Goal: Task Accomplishment & Management: Complete application form

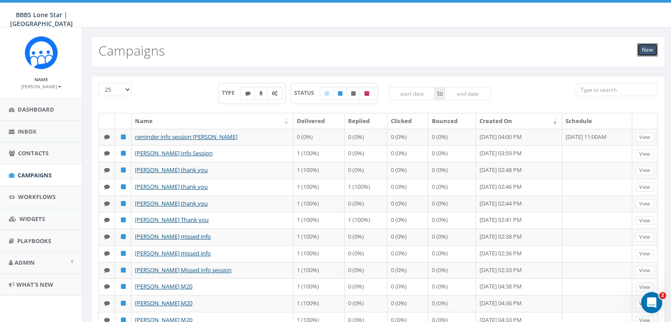
click at [646, 49] on link "New" at bounding box center [647, 49] width 21 height 13
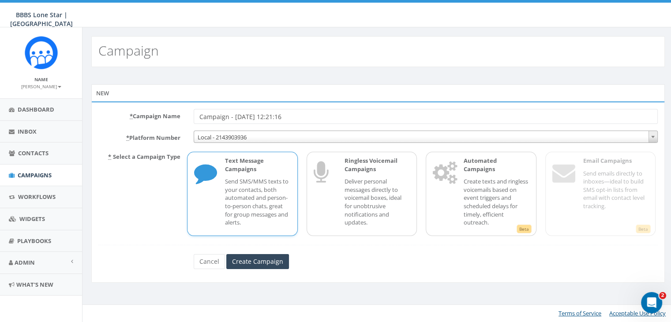
drag, startPoint x: 279, startPoint y: 112, endPoint x: 167, endPoint y: 119, distance: 112.2
click at [167, 119] on div "* Campaign Name Campaign - 09/18/2025, 12:21:16" at bounding box center [378, 116] width 572 height 15
type input "Steven Sloan re-engagement"
click at [245, 258] on input "Create Campaign" at bounding box center [257, 261] width 63 height 15
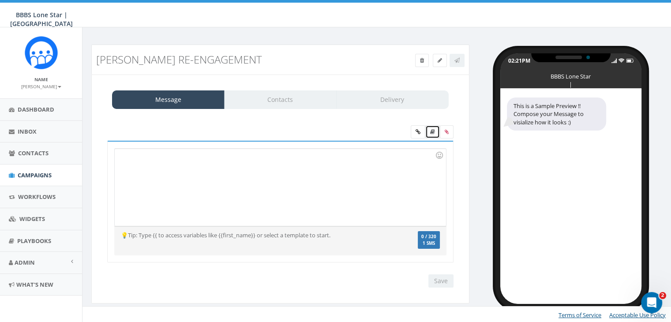
click at [436, 133] on link at bounding box center [432, 131] width 15 height 13
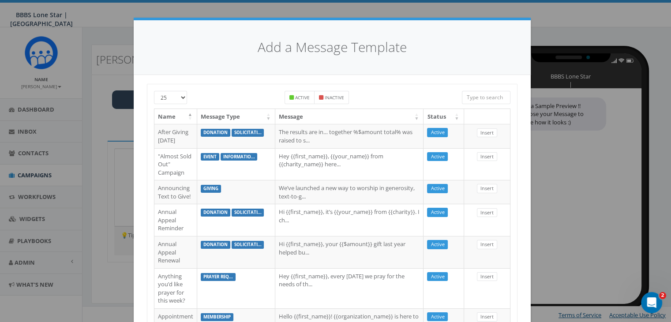
click at [473, 98] on input "search" at bounding box center [486, 97] width 49 height 13
click at [610, 30] on div "Add a Message Template 25 50 100 Active Inactive Name Message Type Message Stat…" at bounding box center [335, 161] width 671 height 322
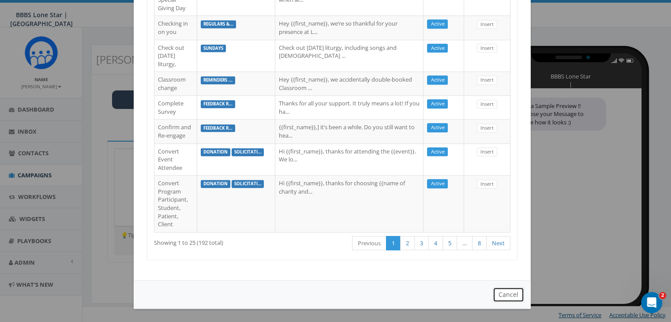
click at [513, 293] on button "Cancel" at bounding box center [508, 294] width 31 height 15
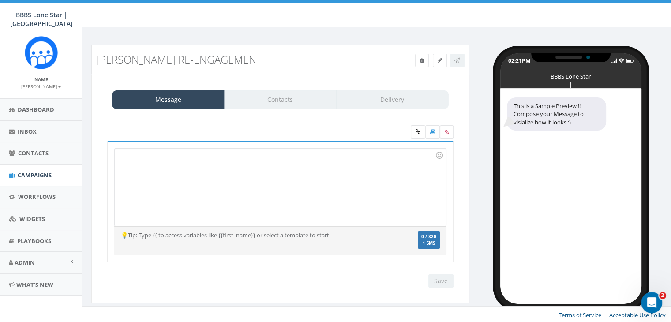
click at [194, 157] on div at bounding box center [280, 187] width 331 height 77
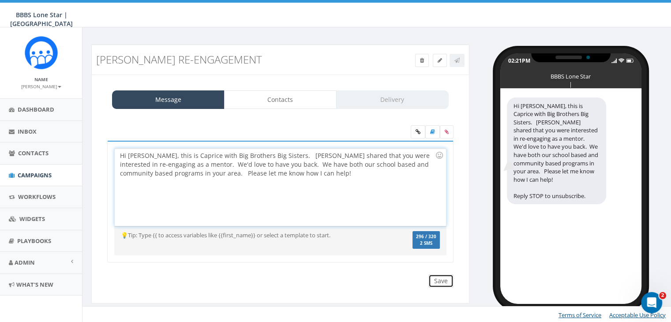
click at [441, 283] on input "Save" at bounding box center [440, 280] width 25 height 13
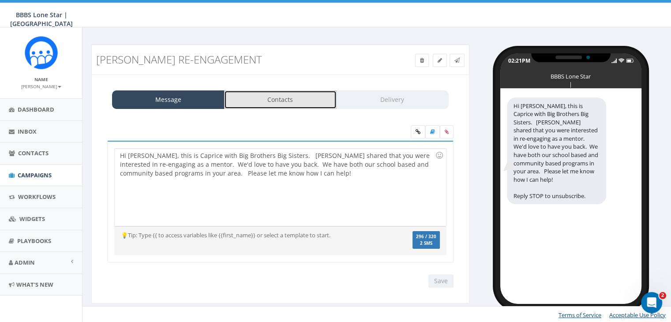
click at [288, 101] on link "Contacts" at bounding box center [280, 99] width 112 height 19
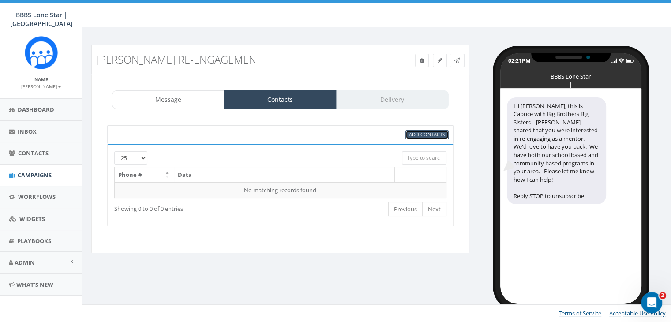
click at [434, 135] on span "Add Contacts" at bounding box center [427, 134] width 36 height 7
select select
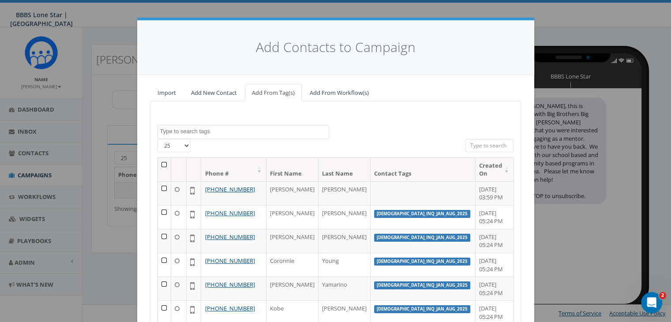
click at [482, 142] on input "search" at bounding box center [489, 145] width 49 height 13
paste input "(469) 222-5176"
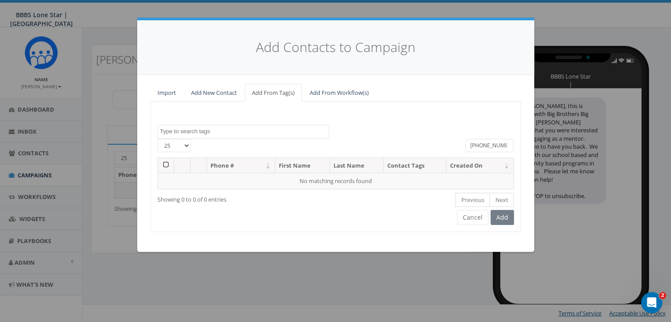
type input "(469) 222-5176"
click at [215, 90] on link "Add New Contact" at bounding box center [214, 93] width 60 height 18
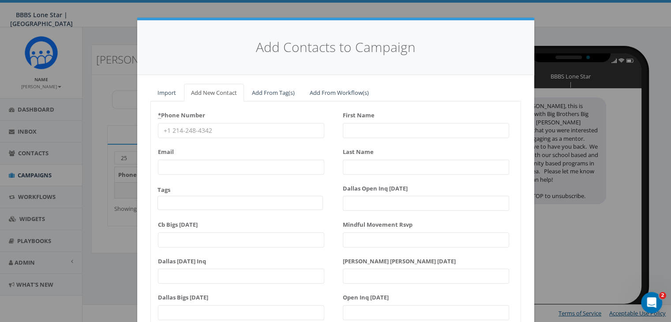
click at [188, 130] on input "* Phone Number" at bounding box center [241, 130] width 166 height 15
paste input "(469) 222-5176"
type input "(469) 222-5176"
click at [410, 132] on input "First Name" at bounding box center [426, 130] width 166 height 15
type input "[PERSON_NAME]"
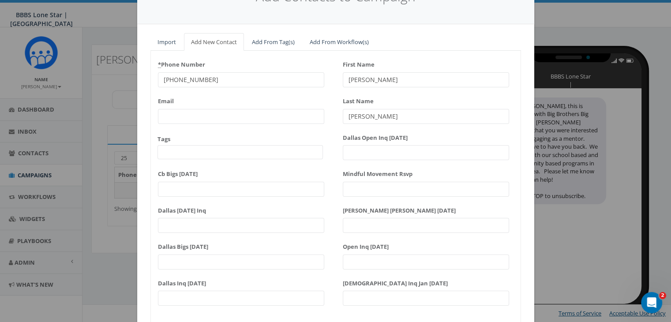
scroll to position [112, 0]
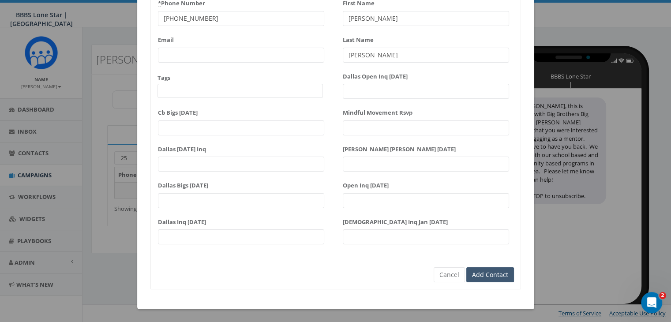
type input "[PERSON_NAME]"
click at [491, 271] on input "Add Contact" at bounding box center [490, 274] width 48 height 15
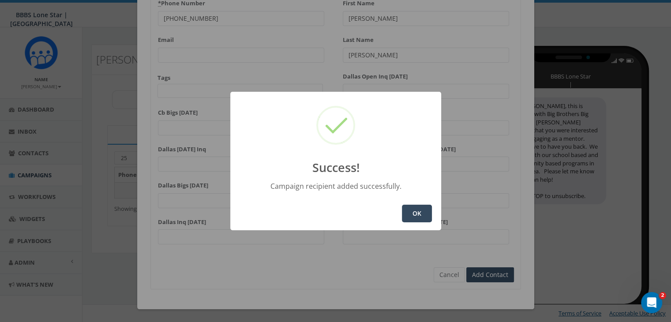
click at [421, 209] on button "OK" at bounding box center [417, 214] width 30 height 18
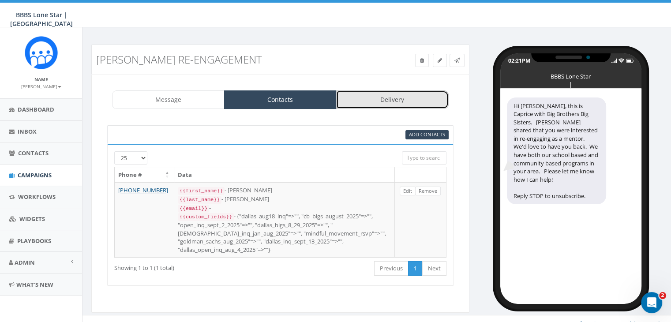
click at [391, 95] on link "Delivery" at bounding box center [392, 99] width 112 height 19
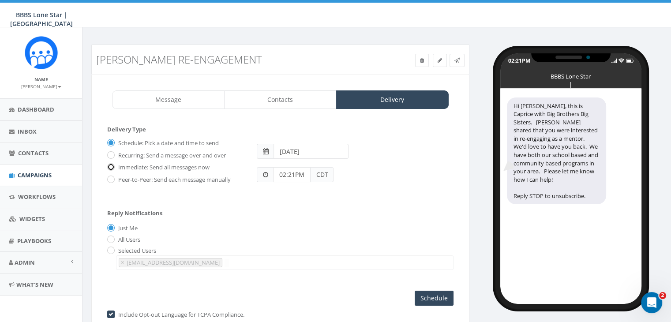
click at [111, 165] on input "Immediate: Send all messages now" at bounding box center [110, 168] width 6 height 6
radio input "true"
click at [421, 296] on input "Send Now" at bounding box center [432, 298] width 41 height 15
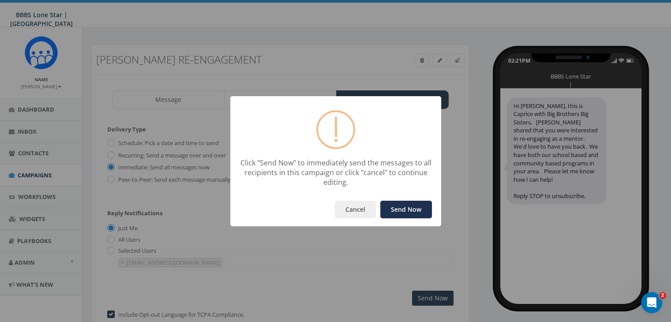
click at [397, 207] on button "Send Now" at bounding box center [406, 210] width 52 height 18
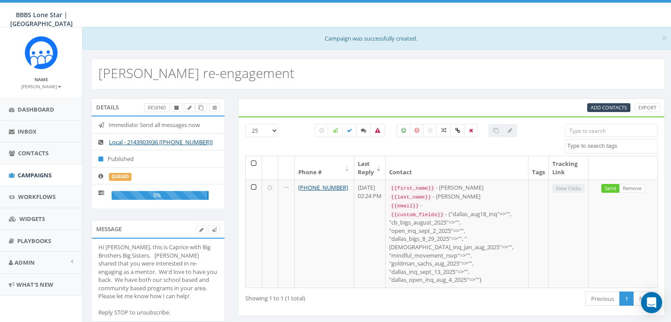
select select
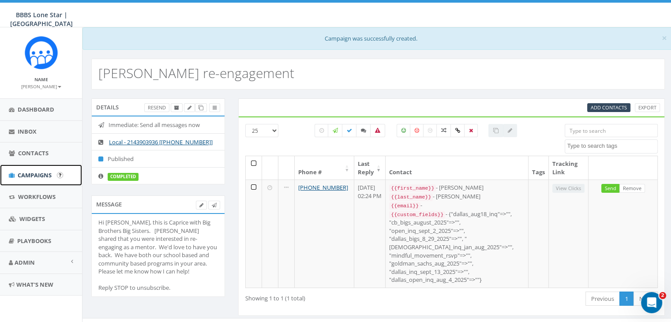
click at [43, 168] on link "Campaigns" at bounding box center [41, 175] width 82 height 22
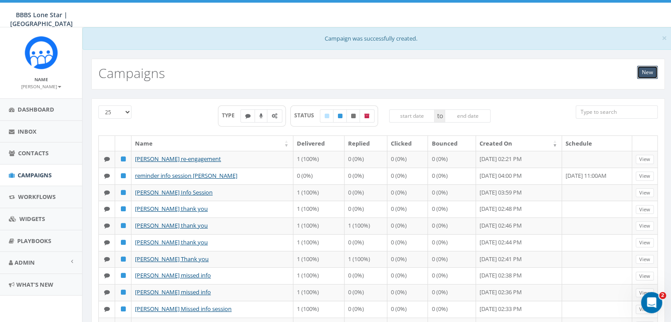
click at [642, 69] on link "New" at bounding box center [647, 72] width 21 height 13
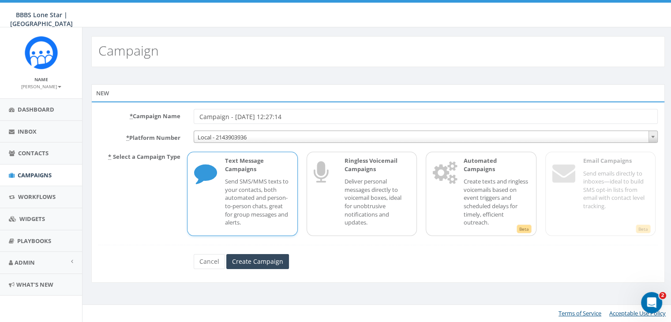
drag, startPoint x: 336, startPoint y: 114, endPoint x: 161, endPoint y: 119, distance: 176.0
click at [160, 117] on div "* Campaign Name Campaign - [DATE] 12:27:14" at bounding box center [378, 116] width 572 height 15
type input "[PERSON_NAME] complete PMT"
click at [236, 171] on p "Text Message Campaigns" at bounding box center [257, 165] width 65 height 16
click at [245, 261] on input "Create Campaign" at bounding box center [257, 261] width 63 height 15
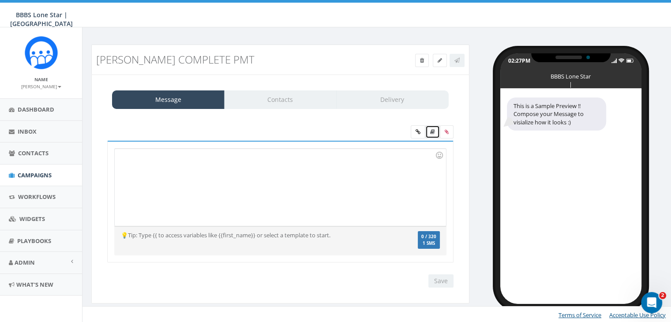
click at [433, 130] on icon at bounding box center [432, 131] width 5 height 5
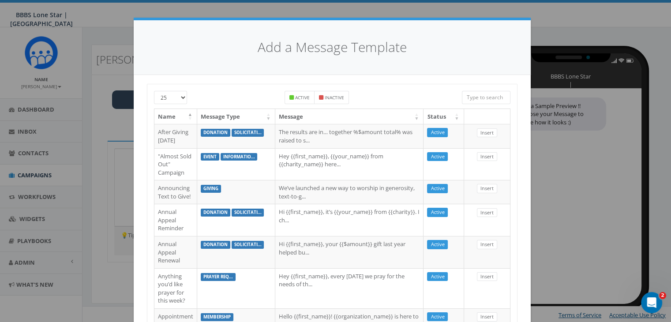
click at [474, 92] on input "search" at bounding box center [486, 97] width 49 height 13
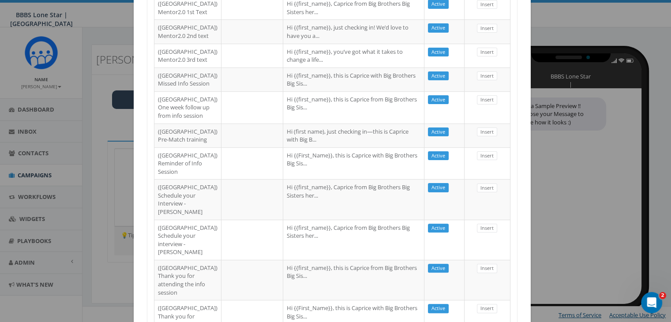
scroll to position [220, 0]
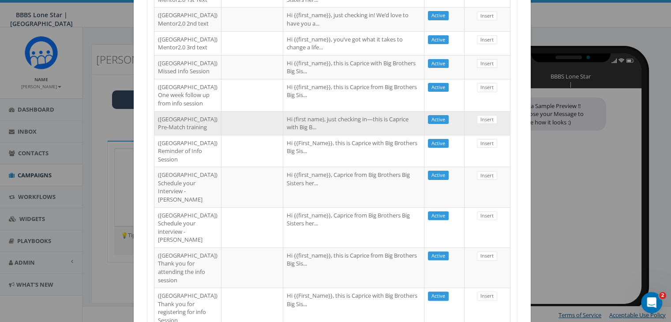
type input "[GEOGRAPHIC_DATA]"
click at [357, 135] on td "Hi (first name), just checking in—this is Caprice with Big B..." at bounding box center [353, 123] width 141 height 24
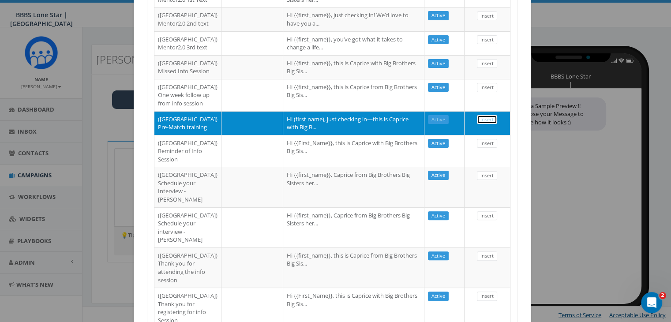
click at [487, 124] on link "Insert" at bounding box center [487, 119] width 20 height 9
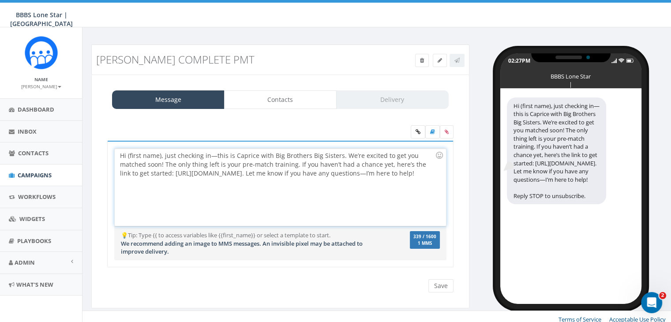
click at [160, 155] on div "Hi (first name), just checking in—this is Caprice with Big Brothers Big Sisters…" at bounding box center [280, 187] width 331 height 77
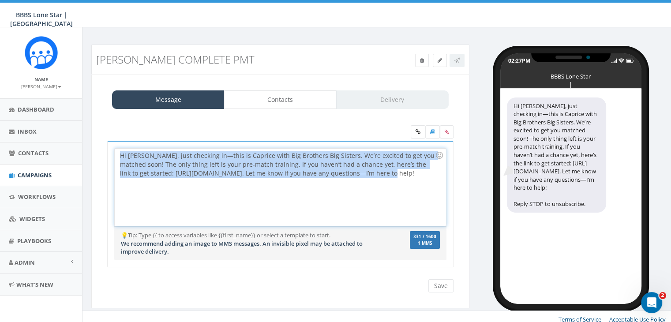
drag, startPoint x: 362, startPoint y: 172, endPoint x: 115, endPoint y: 156, distance: 247.5
click at [115, 156] on div "Hi [PERSON_NAME], just checking in—this is Caprice with Big Brothers Big Sister…" at bounding box center [280, 187] width 331 height 77
copy div "Hi [PERSON_NAME], just checking in—this is Caprice with Big Brothers Big Sister…"
drag, startPoint x: 365, startPoint y: 172, endPoint x: 118, endPoint y: 154, distance: 248.0
click at [118, 154] on div "Hi [PERSON_NAME], just checking in—this is Caprice with Big Brothers Big Sister…" at bounding box center [280, 187] width 331 height 77
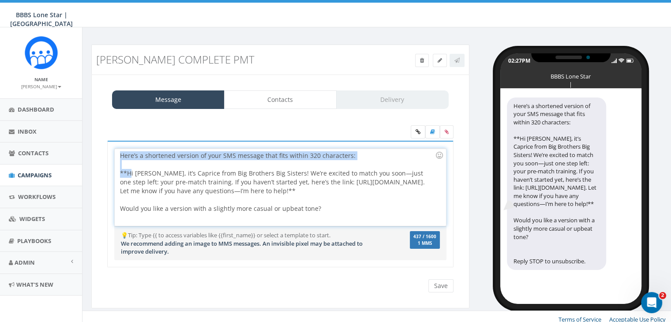
drag, startPoint x: 118, startPoint y: 154, endPoint x: 131, endPoint y: 170, distance: 20.9
click at [131, 170] on div "Here’s a shortened version of your SMS message that fits within 320 characters:…" at bounding box center [280, 187] width 331 height 77
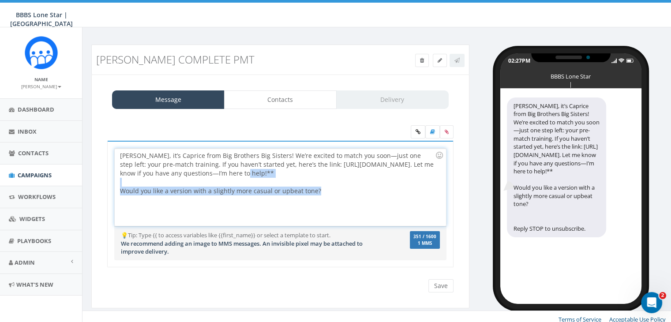
drag, startPoint x: 202, startPoint y: 171, endPoint x: 359, endPoint y: 200, distance: 160.0
click at [357, 198] on div "[PERSON_NAME], it’s Caprice from Big Brothers Big Sisters! We’re excited to mat…" at bounding box center [280, 187] width 331 height 77
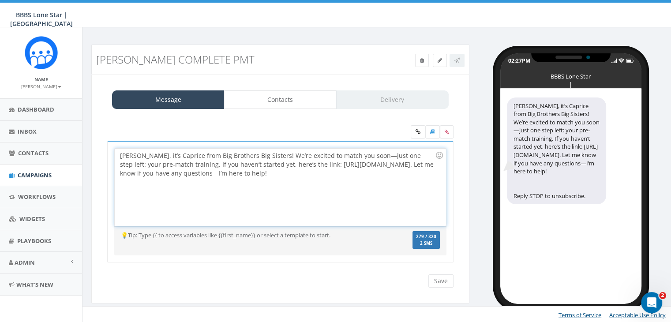
click at [345, 152] on div "[PERSON_NAME], it’s Caprice from Big Brothers Big Sisters! We’re excited to mat…" at bounding box center [280, 187] width 331 height 77
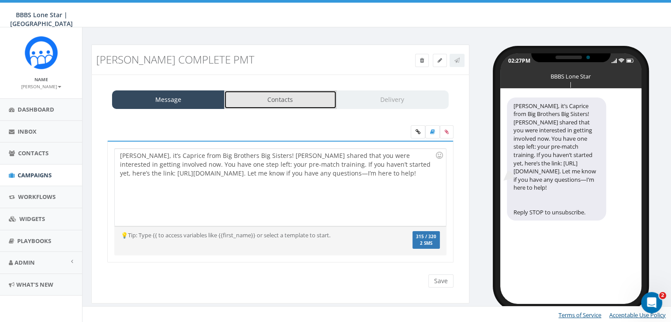
click at [305, 99] on link "Contacts" at bounding box center [280, 99] width 112 height 19
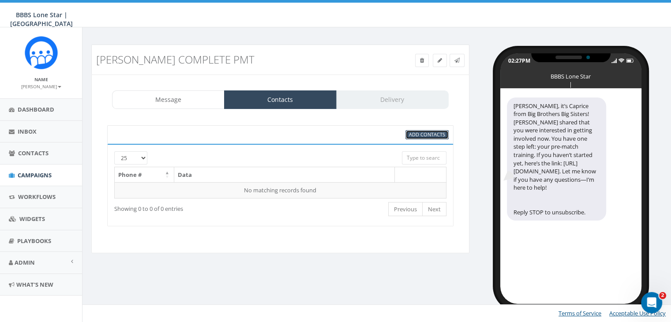
click at [434, 134] on span "Add Contacts" at bounding box center [427, 134] width 36 height 7
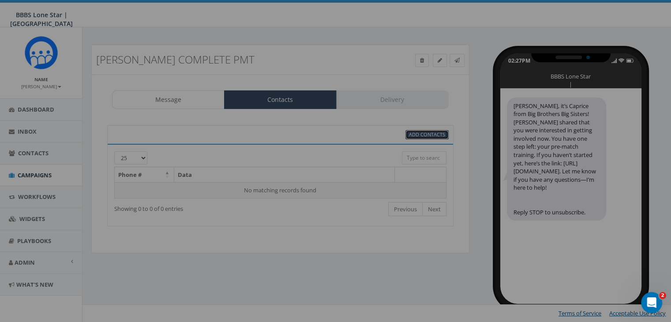
scroll to position [0, 0]
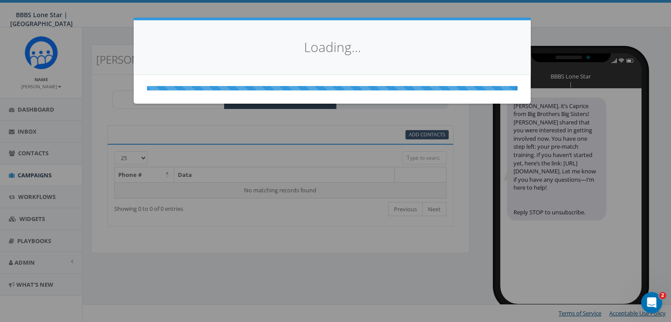
select select
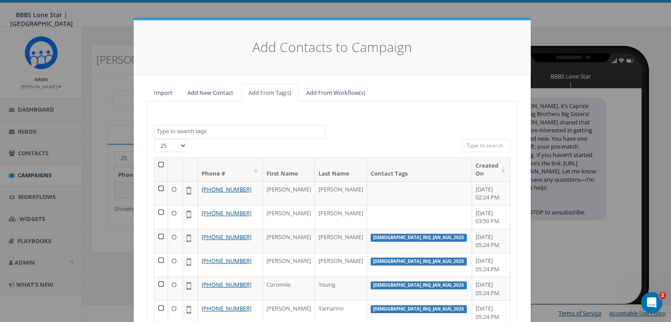
click at [484, 145] on input "search" at bounding box center [486, 145] width 49 height 13
paste input "Here’s a shortened version of your SMS message that fits within 320 characters:…"
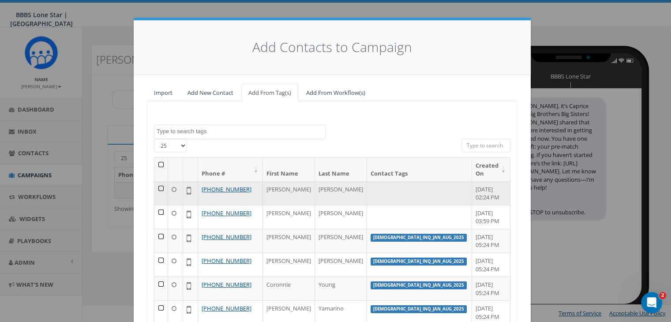
type input "Here’s a shortened version of your SMS message that fits within 320 characters:…"
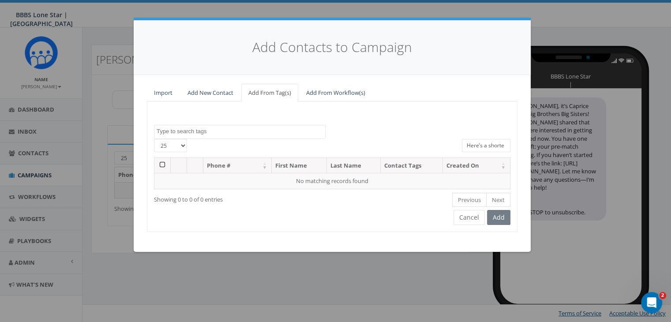
drag, startPoint x: 503, startPoint y: 146, endPoint x: 425, endPoint y: 145, distance: 77.6
click at [425, 145] on div "25 50 100 All 0 contact(s) on current page All 2025 contact(s) filtered Here’s …" at bounding box center [332, 148] width 370 height 19
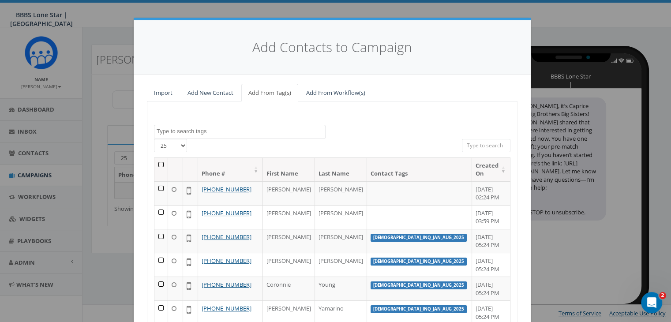
click at [465, 143] on input "search" at bounding box center [486, 145] width 49 height 13
paste input "(618) 581-6527"
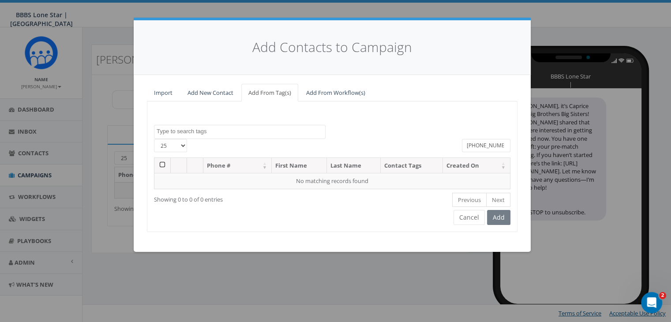
type input "(618) 581-6527"
click at [212, 93] on link "Add New Contact" at bounding box center [210, 93] width 60 height 18
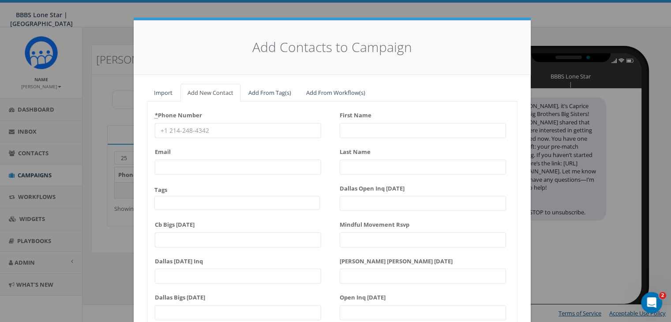
click at [165, 131] on input "* Phone Number" at bounding box center [238, 130] width 166 height 15
paste input "(618) 581-6527"
type input "(618) 581-6527"
click at [343, 129] on input "First Name" at bounding box center [423, 130] width 166 height 15
type input "Akia"
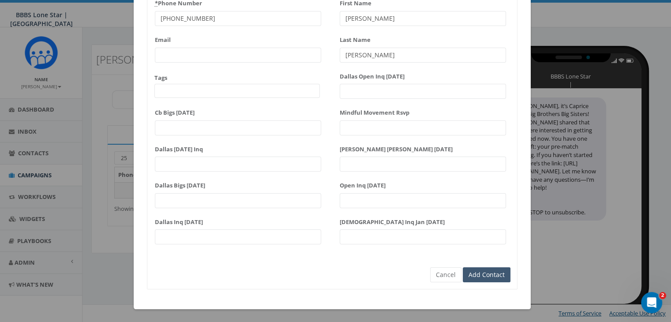
type input "Moore"
click at [469, 277] on input "Add Contact" at bounding box center [487, 274] width 48 height 15
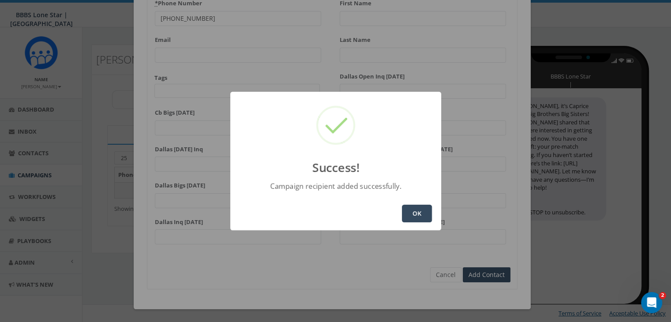
click at [418, 215] on button "OK" at bounding box center [417, 214] width 30 height 18
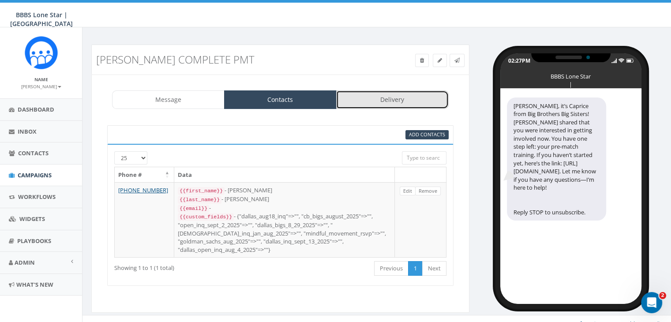
click at [388, 97] on link "Delivery" at bounding box center [392, 99] width 112 height 19
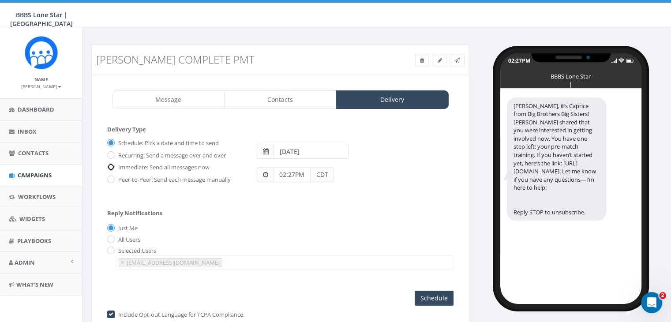
click at [110, 166] on input "Immediate: Send all messages now" at bounding box center [110, 168] width 6 height 6
radio input "true"
click at [424, 296] on input "Send Now" at bounding box center [432, 298] width 41 height 15
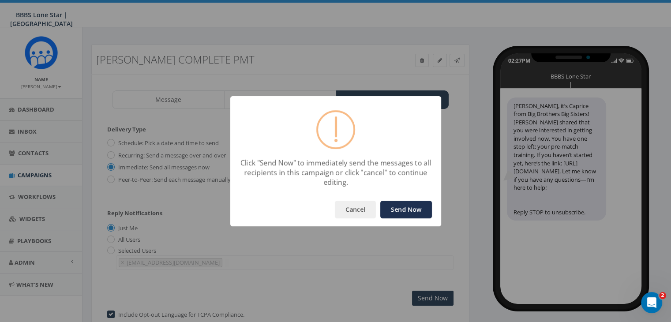
click at [408, 206] on button "Send Now" at bounding box center [406, 210] width 52 height 18
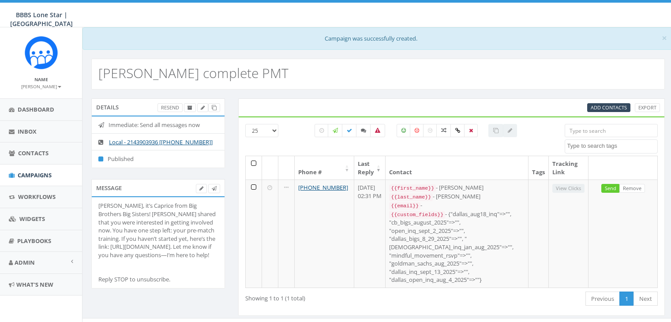
select select
click at [34, 173] on span "Campaigns" at bounding box center [35, 175] width 34 height 8
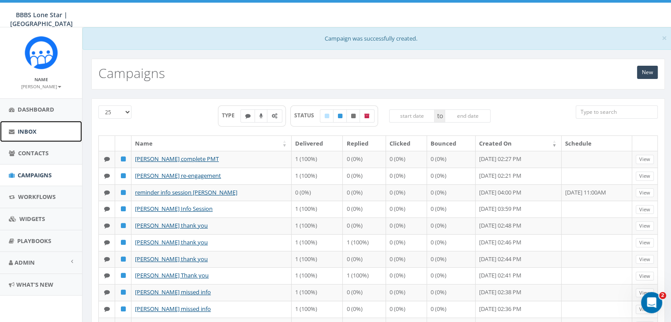
click at [25, 128] on span "Inbox" at bounding box center [27, 131] width 19 height 8
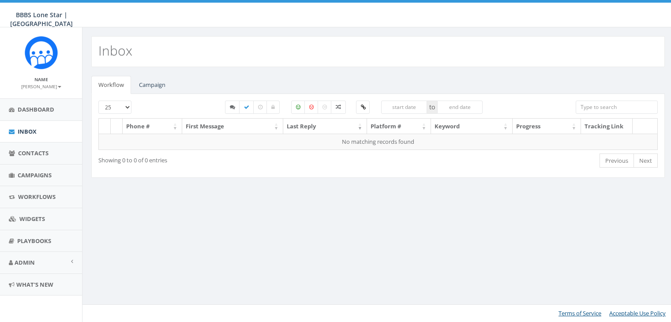
select select
click at [152, 82] on link "Campaign" at bounding box center [152, 85] width 41 height 18
select select
click at [153, 83] on link "Campaign" at bounding box center [152, 85] width 41 height 18
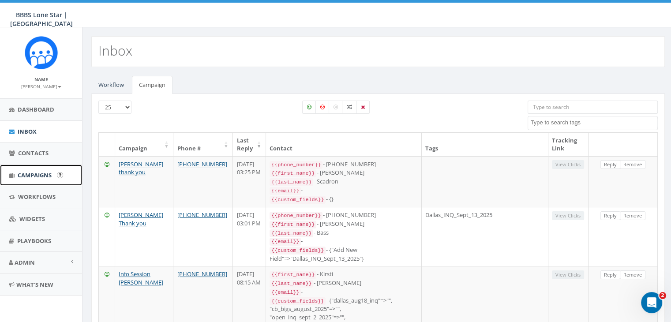
click at [24, 174] on span "Campaigns" at bounding box center [35, 175] width 34 height 8
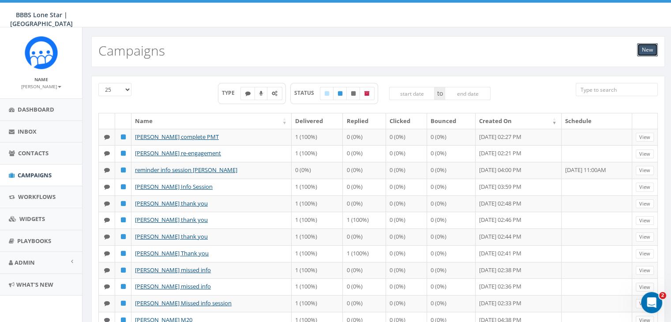
click at [644, 51] on link "New" at bounding box center [647, 49] width 21 height 13
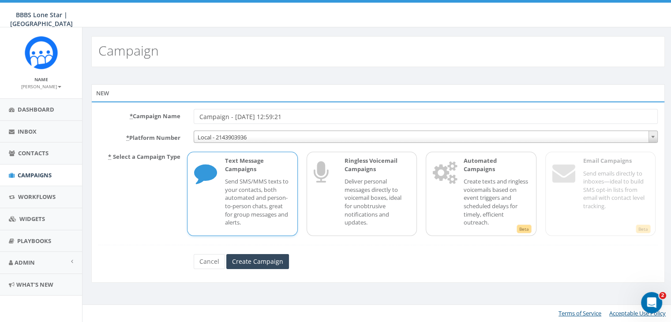
drag, startPoint x: 315, startPoint y: 115, endPoint x: 185, endPoint y: 114, distance: 130.1
click at [185, 114] on div "* Campaign Name Campaign - [DATE] 12:59:21" at bounding box center [378, 116] width 572 height 15
type input "[PERSON_NAME] re-engage"
click at [252, 263] on input "Create Campaign" at bounding box center [257, 261] width 63 height 15
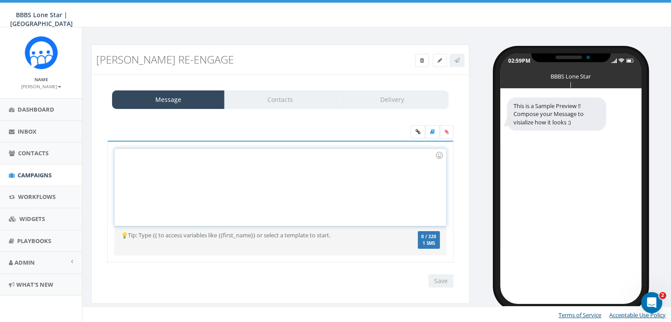
click at [231, 161] on div at bounding box center [280, 187] width 331 height 77
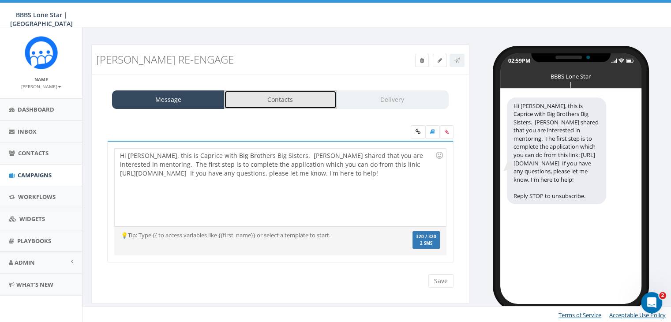
click at [287, 100] on link "Contacts" at bounding box center [280, 99] width 112 height 19
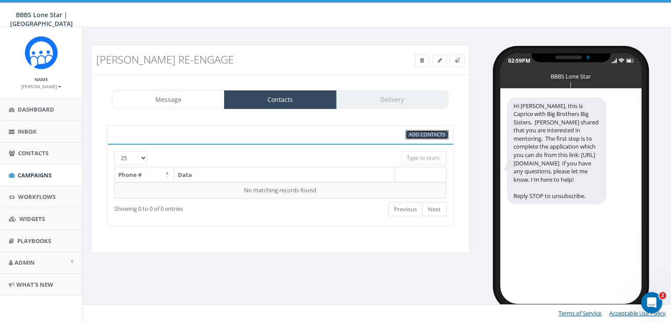
click at [429, 134] on span "Add Contacts" at bounding box center [427, 134] width 36 height 7
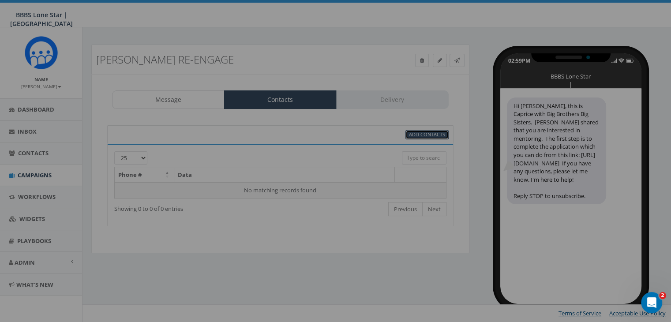
select select
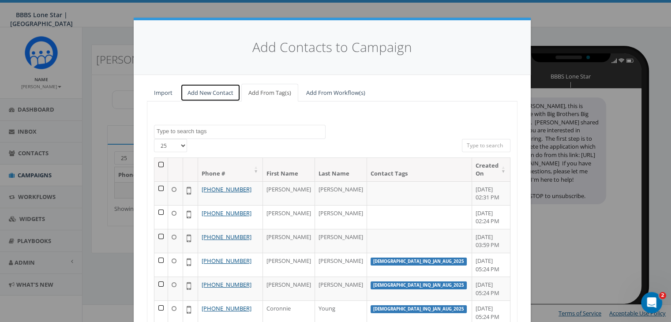
click at [203, 88] on link "Add New Contact" at bounding box center [210, 93] width 60 height 18
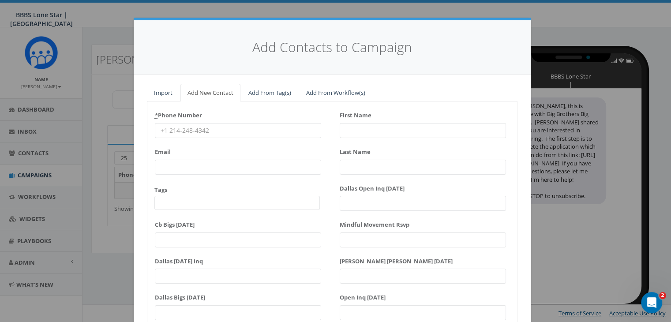
click at [199, 128] on input "* Phone Number" at bounding box center [238, 130] width 166 height 15
paste input "971-226-2871"
type input "971-226-2871"
click at [354, 129] on input "First Name" at bounding box center [423, 130] width 166 height 15
type input "Samantha"
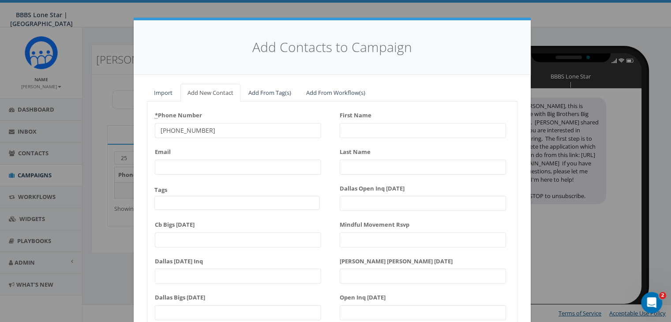
type input "McGath"
type input "Samantha"
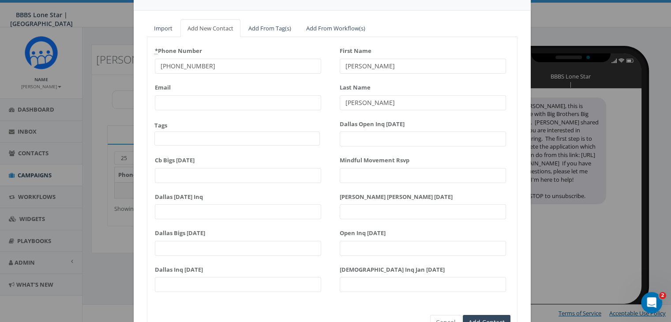
scroll to position [112, 0]
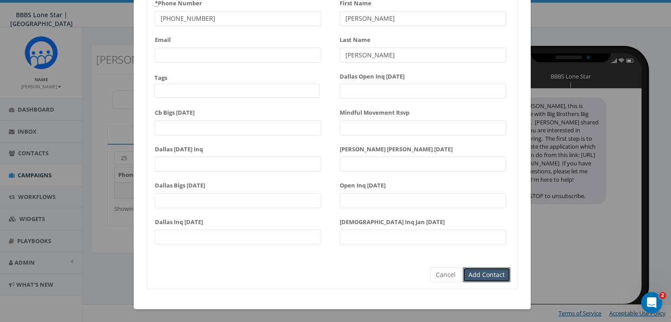
click at [486, 274] on input "Add Contact" at bounding box center [487, 274] width 48 height 15
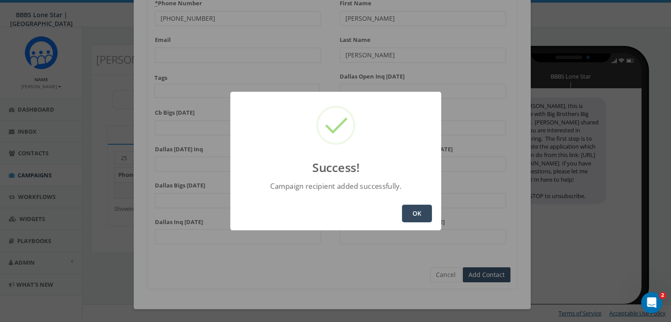
click at [416, 214] on button "OK" at bounding box center [417, 214] width 30 height 18
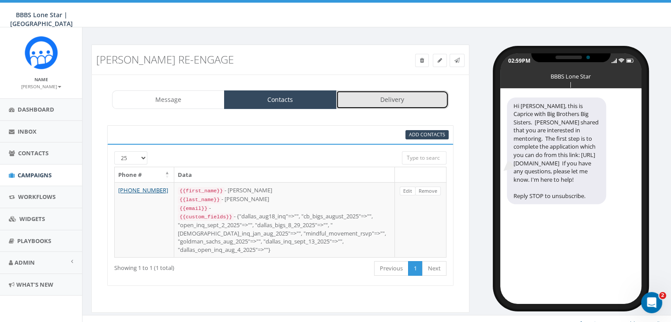
click at [375, 93] on link "Delivery" at bounding box center [392, 99] width 112 height 19
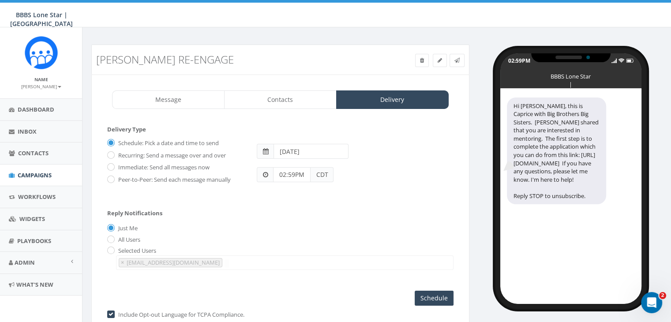
click at [116, 165] on label "Immediate: Send all messages now" at bounding box center [162, 167] width 93 height 9
click at [113, 165] on input "Immediate: Send all messages now" at bounding box center [110, 168] width 6 height 6
radio input "true"
click at [426, 292] on input "Send Now" at bounding box center [432, 298] width 41 height 15
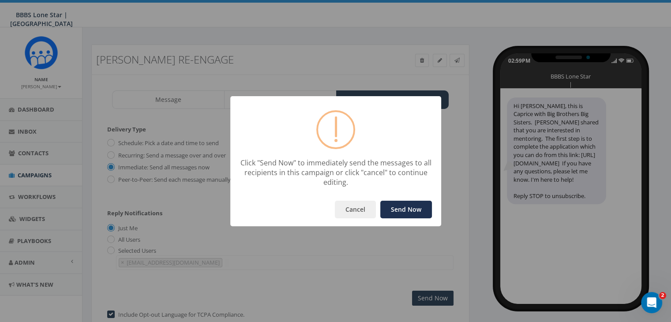
click at [409, 203] on button "Send Now" at bounding box center [406, 210] width 52 height 18
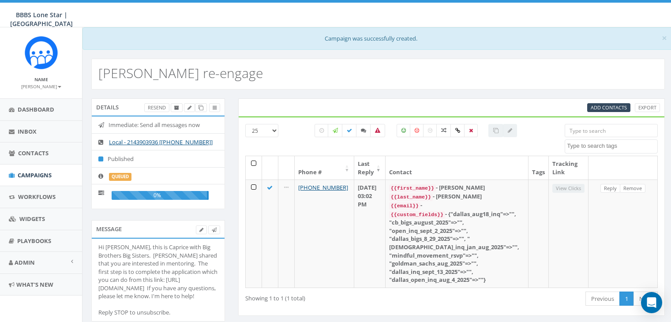
select select
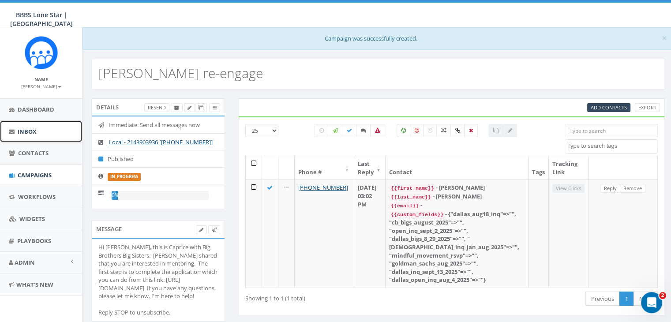
click at [25, 127] on span "Inbox" at bounding box center [27, 131] width 19 height 8
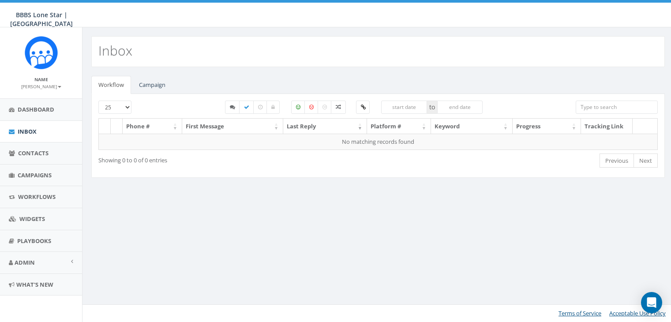
select select
click at [148, 85] on link "Campaign" at bounding box center [152, 85] width 41 height 18
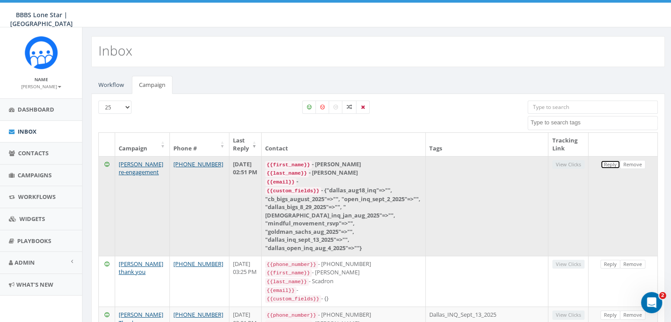
click at [611, 162] on link "Reply" at bounding box center [610, 164] width 20 height 9
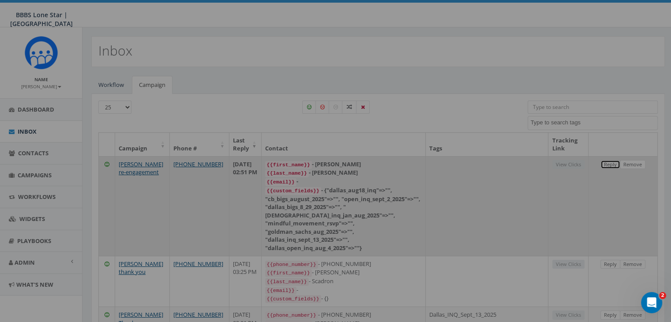
select select
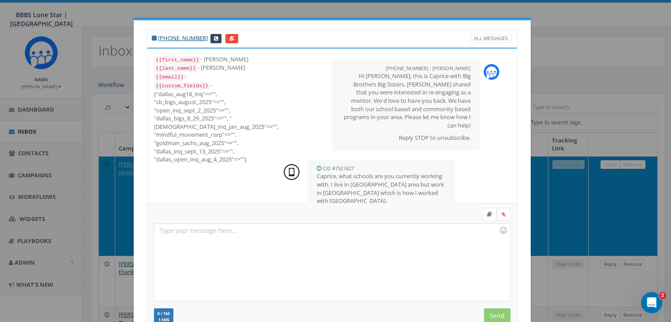
scroll to position [55, 0]
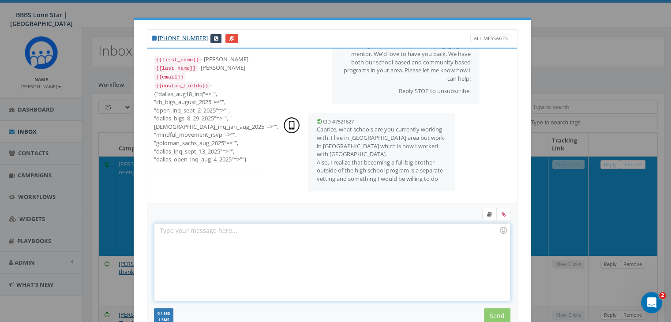
click at [342, 233] on div at bounding box center [331, 262] width 355 height 77
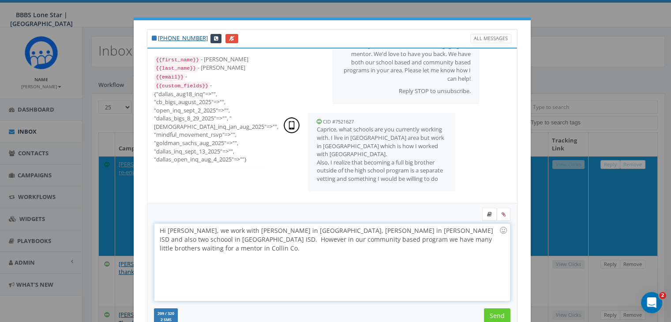
click at [443, 237] on div "Hi [PERSON_NAME], we work with [PERSON_NAME] in [GEOGRAPHIC_DATA], [PERSON_NAME…" at bounding box center [331, 262] width 355 height 77
click at [447, 228] on div "Hi [PERSON_NAME], we work with [PERSON_NAME] in [GEOGRAPHIC_DATA], [PERSON_NAME…" at bounding box center [331, 262] width 355 height 77
click at [484, 314] on input "Send" at bounding box center [497, 315] width 26 height 15
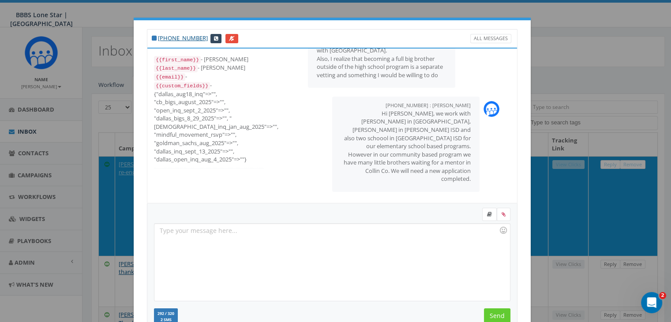
scroll to position [150, 0]
click at [292, 231] on div at bounding box center [331, 262] width 355 height 77
click at [492, 316] on input "Send" at bounding box center [497, 315] width 26 height 15
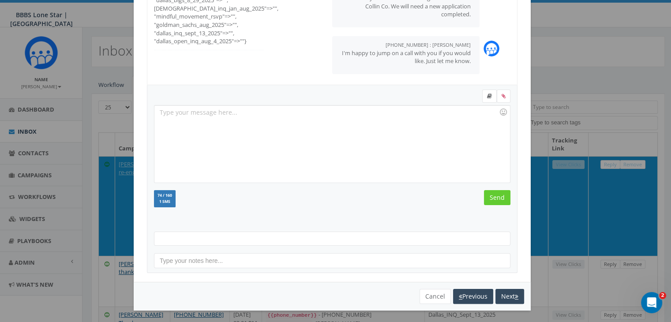
scroll to position [118, 0]
click at [429, 294] on button "Cancel" at bounding box center [434, 296] width 31 height 15
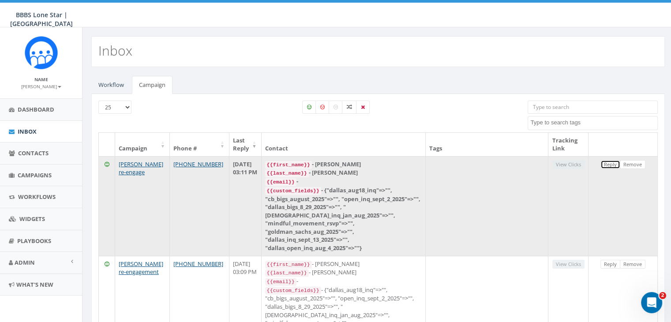
click at [608, 163] on link "Reply" at bounding box center [610, 164] width 20 height 9
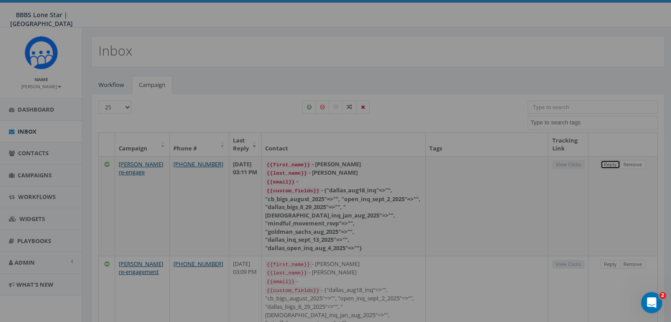
select select
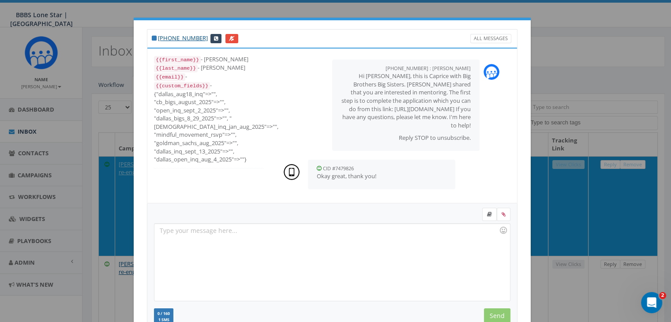
scroll to position [5, 0]
